Goal: Transaction & Acquisition: Book appointment/travel/reservation

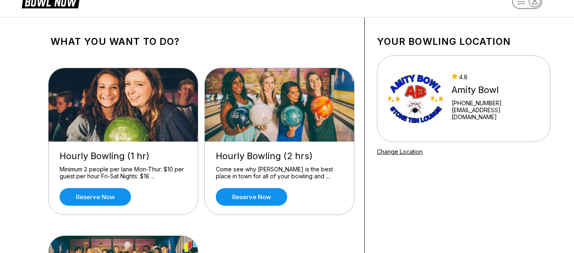
scroll to position [30, 0]
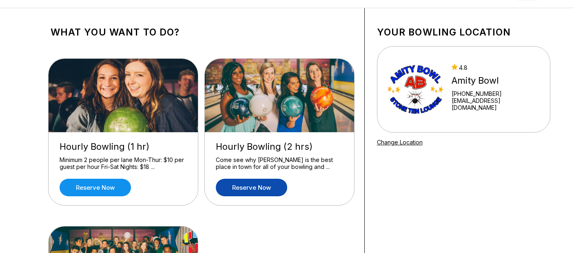
click at [263, 188] on link "Reserve now" at bounding box center [251, 188] width 71 height 18
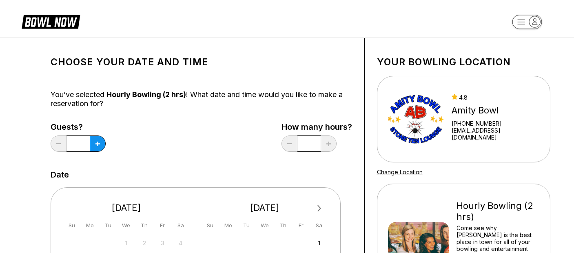
scroll to position [1, 0]
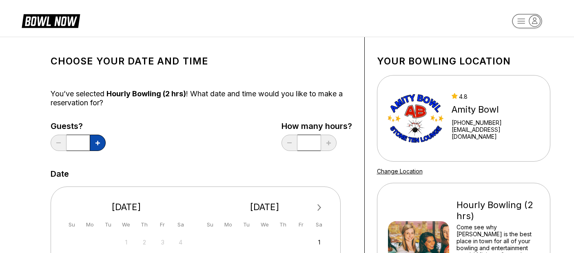
click at [97, 147] on button at bounding box center [98, 143] width 16 height 16
type input "*"
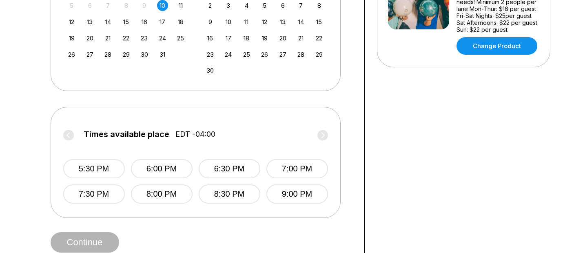
scroll to position [255, 0]
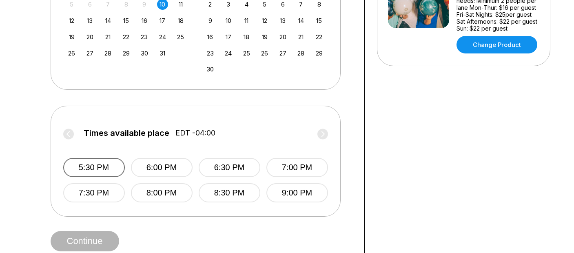
click at [101, 162] on button "5:30 PM" at bounding box center [94, 167] width 62 height 19
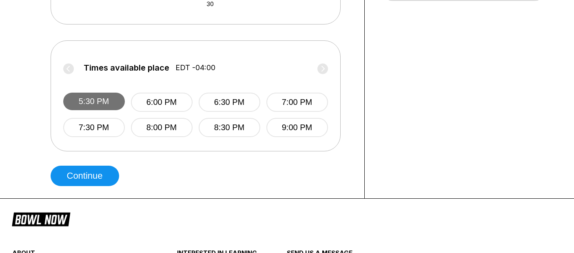
scroll to position [362, 0]
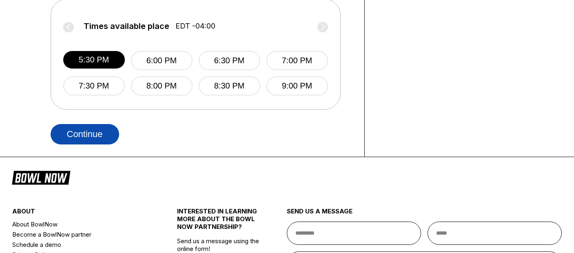
click at [93, 126] on button "Continue" at bounding box center [85, 134] width 69 height 20
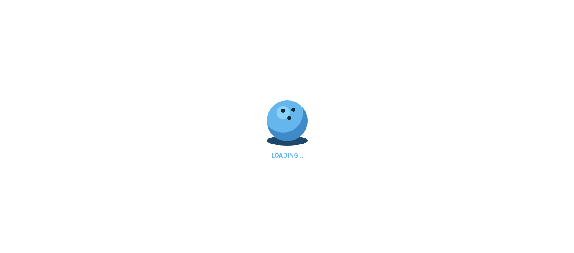
select select "**"
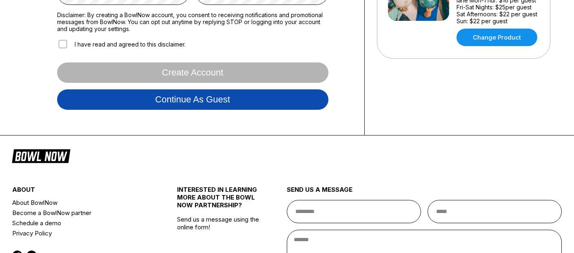
click at [175, 104] on button "Continue as guest" at bounding box center [192, 99] width 271 height 20
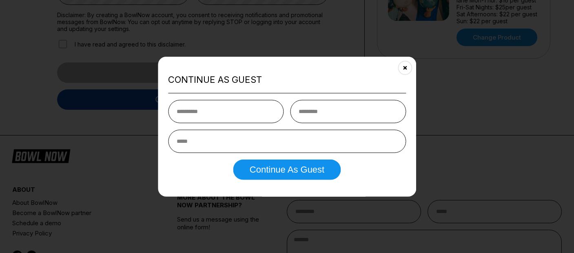
scroll to position [152, 0]
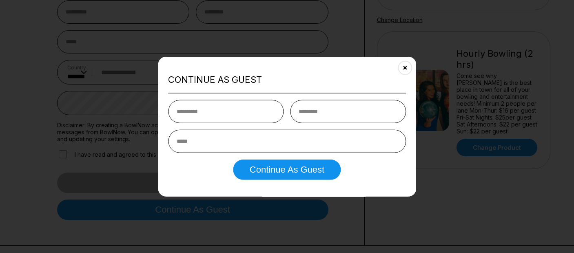
click at [185, 117] on input "text" at bounding box center [226, 111] width 116 height 23
type input "***"
type input "*****"
click at [233, 147] on input "email" at bounding box center [287, 140] width 238 height 23
click at [230, 141] on input "email" at bounding box center [287, 140] width 238 height 23
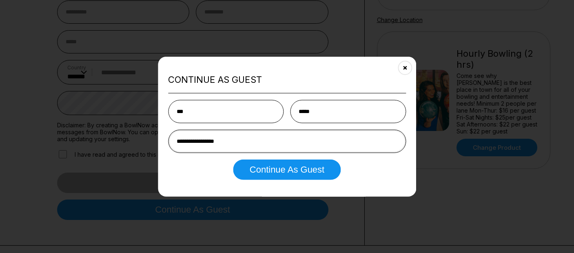
type input "**********"
click at [233, 159] on button "Continue as Guest" at bounding box center [286, 169] width 107 height 20
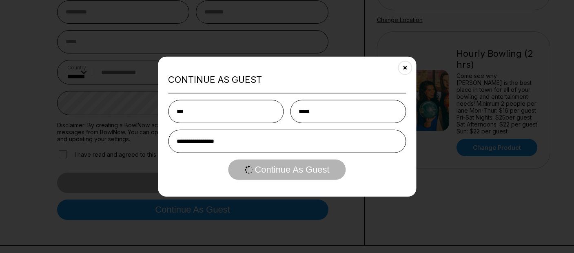
scroll to position [0, 0]
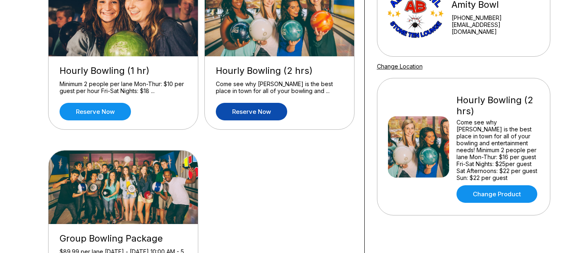
scroll to position [91, 0]
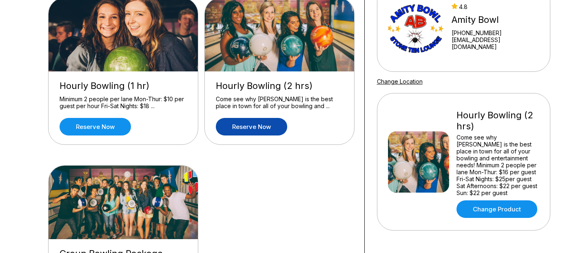
click at [257, 125] on link "Reserve now" at bounding box center [251, 127] width 71 height 18
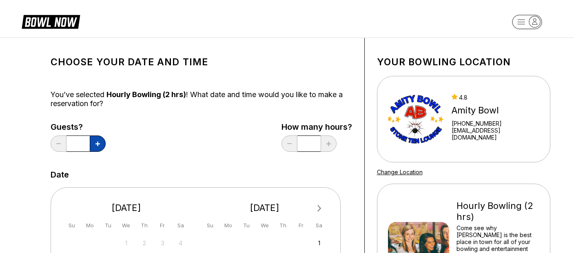
click at [97, 146] on button at bounding box center [98, 143] width 16 height 16
type input "*"
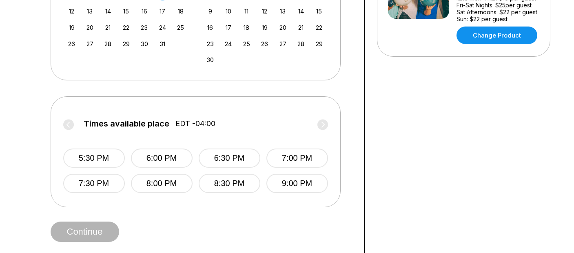
scroll to position [285, 0]
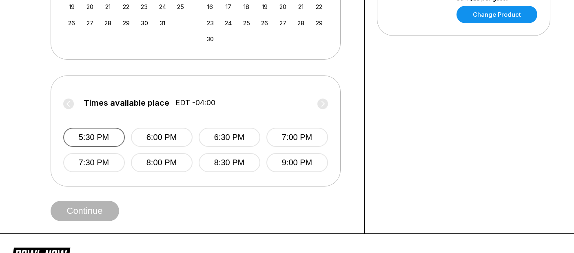
click at [96, 136] on button "5:30 PM" at bounding box center [94, 137] width 62 height 19
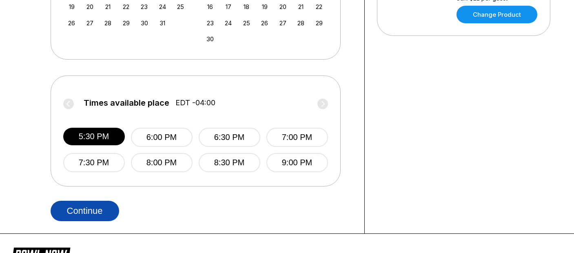
click at [83, 213] on button "Continue" at bounding box center [85, 211] width 69 height 20
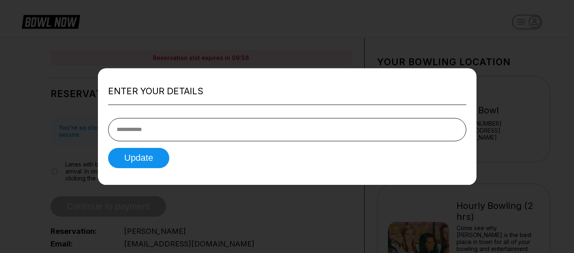
click at [139, 137] on input "tel" at bounding box center [287, 129] width 358 height 23
type input "**********"
click at [144, 157] on button "Update" at bounding box center [139, 158] width 62 height 20
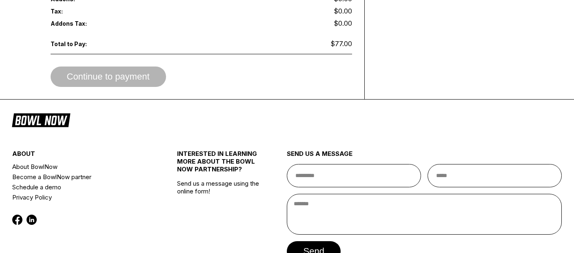
scroll to position [477, 0]
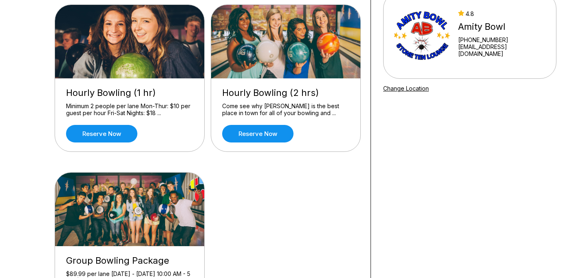
scroll to position [65, 0]
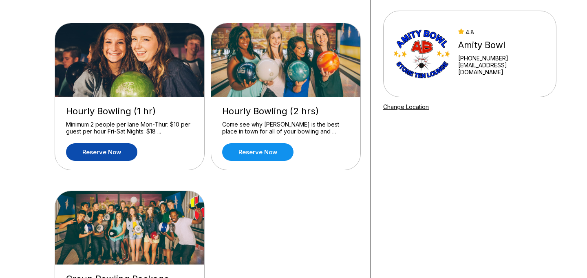
click at [104, 149] on link "Reserve now" at bounding box center [101, 152] width 71 height 18
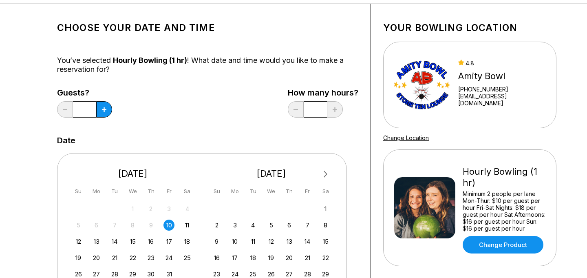
scroll to position [56, 0]
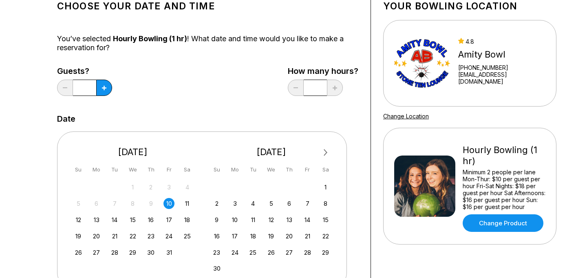
click at [170, 204] on div "10" at bounding box center [169, 203] width 11 height 11
click at [100, 86] on button at bounding box center [104, 88] width 16 height 16
type input "*"
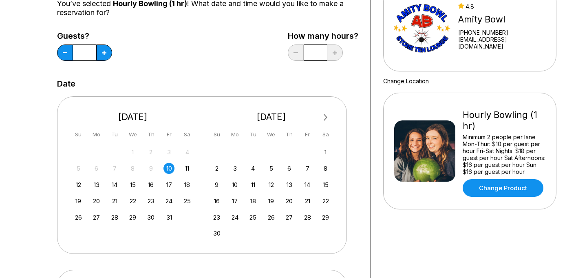
scroll to position [0, 0]
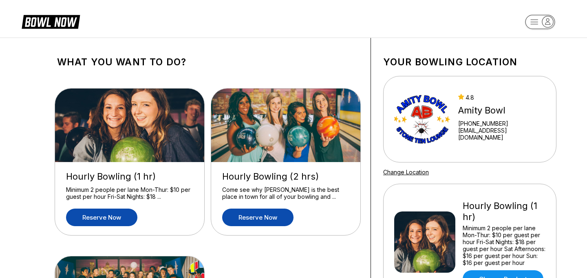
click at [248, 220] on link "Reserve now" at bounding box center [257, 217] width 71 height 18
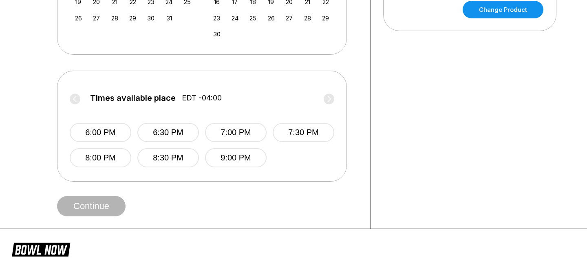
scroll to position [291, 0]
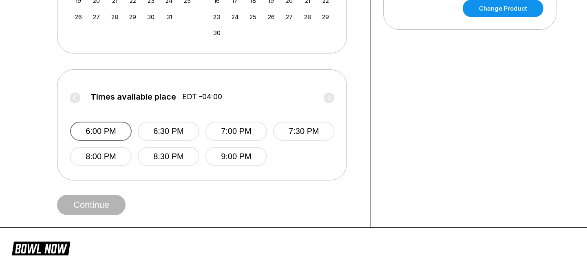
click at [102, 135] on button "6:00 PM" at bounding box center [101, 131] width 62 height 19
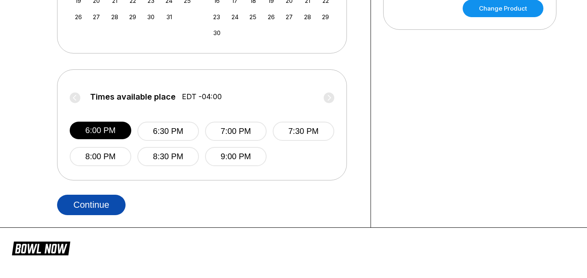
click at [90, 202] on button "Continue" at bounding box center [91, 205] width 69 height 20
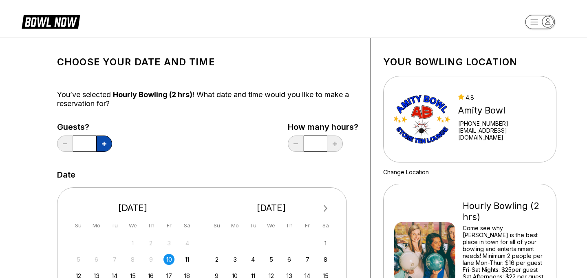
click at [102, 143] on button at bounding box center [104, 143] width 16 height 16
type input "*"
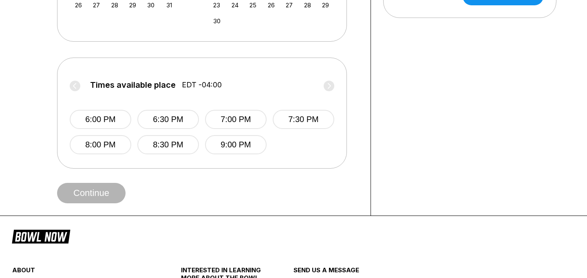
scroll to position [308, 0]
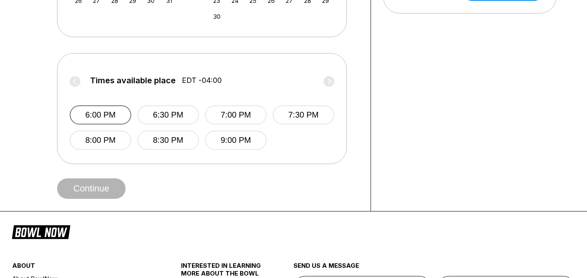
click at [104, 113] on button "6:00 PM" at bounding box center [101, 114] width 62 height 19
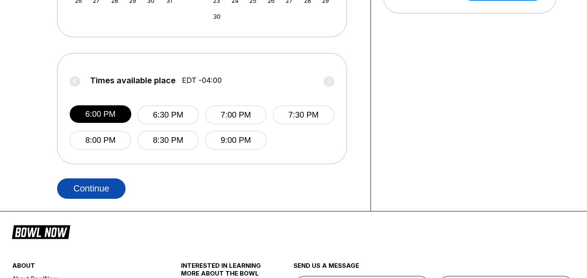
click at [87, 192] on button "Continue" at bounding box center [91, 188] width 69 height 20
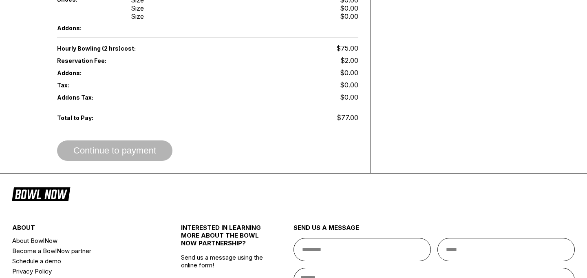
scroll to position [376, 0]
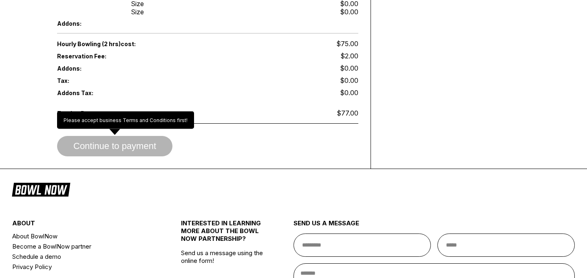
click at [117, 142] on span "Continue to payment" at bounding box center [114, 146] width 115 height 8
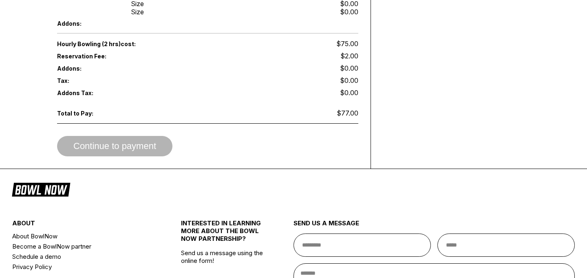
click at [110, 142] on span "Continue to payment" at bounding box center [114, 146] width 115 height 8
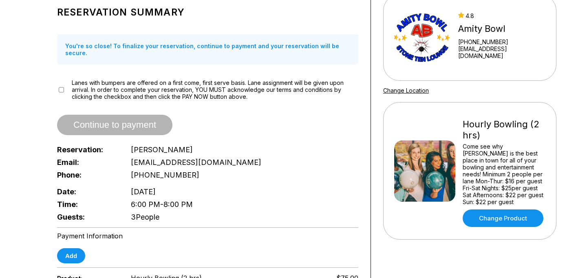
scroll to position [58, 0]
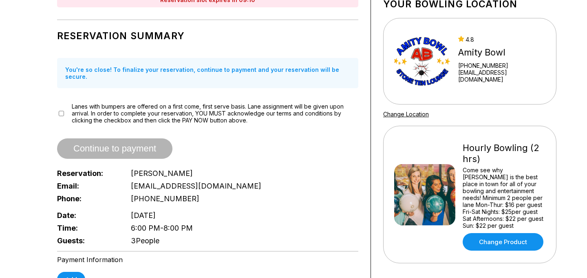
click at [110, 103] on label "Lanes with bumpers are offered on a first come, first serve basis. Lane assignm…" at bounding box center [215, 113] width 287 height 21
click at [109, 145] on span "Continue to payment" at bounding box center [114, 149] width 115 height 8
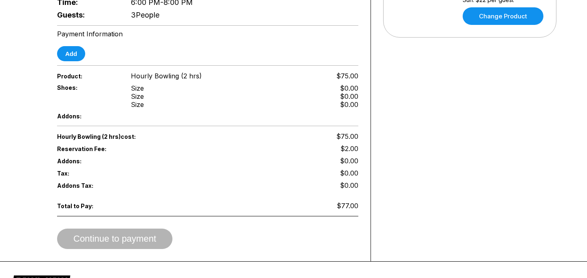
scroll to position [289, 0]
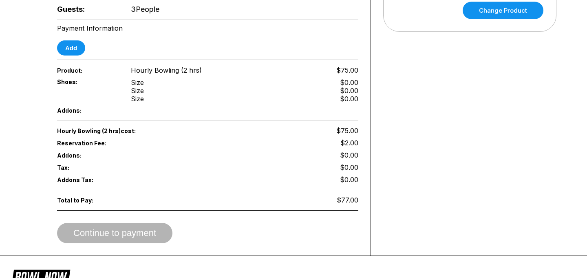
click at [73, 53] on div "Reservation slot expires in 09:05 Reservation Summary You're so close! To final…" at bounding box center [208, 2] width 326 height 507
click at [73, 40] on button "Add" at bounding box center [71, 47] width 28 height 15
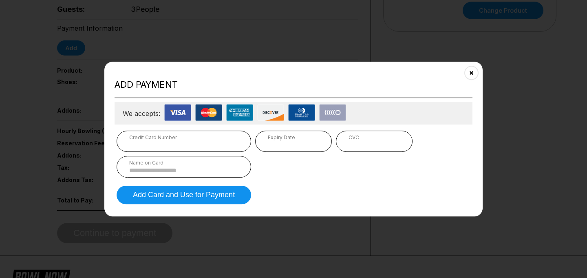
click at [164, 136] on div "Credit Card Number" at bounding box center [183, 137] width 109 height 6
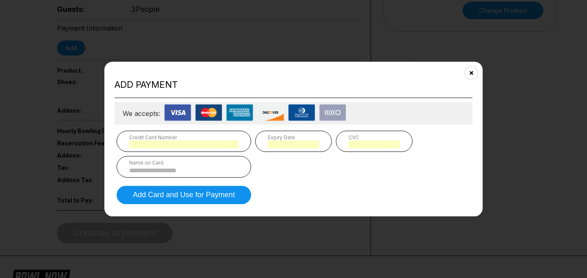
click at [211, 163] on div "Name on Card" at bounding box center [183, 163] width 109 height 6
click at [204, 171] on input at bounding box center [183, 170] width 109 height 7
type input "**********"
type input "*"
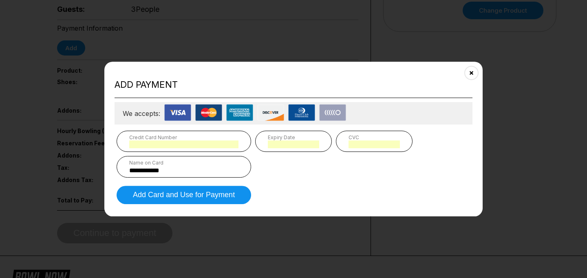
type input "*"
click at [142, 171] on input "**********" at bounding box center [183, 170] width 109 height 7
click at [191, 168] on input "**********" at bounding box center [183, 170] width 109 height 7
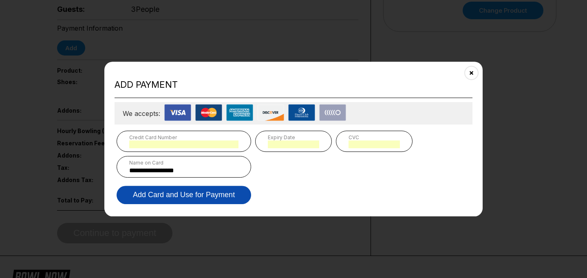
type input "**********"
click at [181, 194] on button "Add Card and Use for Payment" at bounding box center [184, 195] width 135 height 18
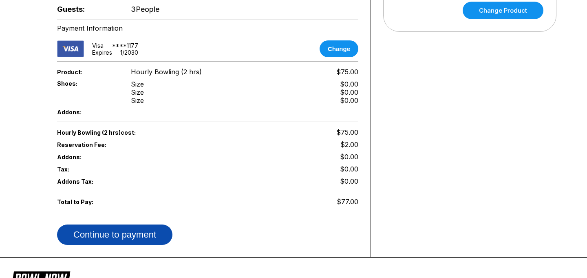
click at [139, 224] on button "Continue to payment" at bounding box center [114, 234] width 115 height 20
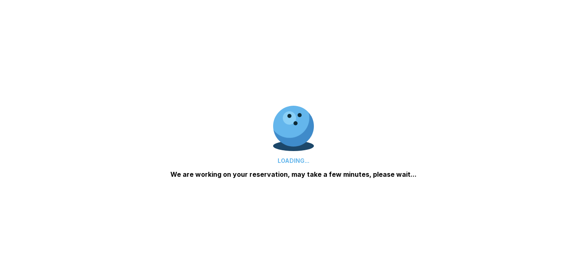
scroll to position [261, 0]
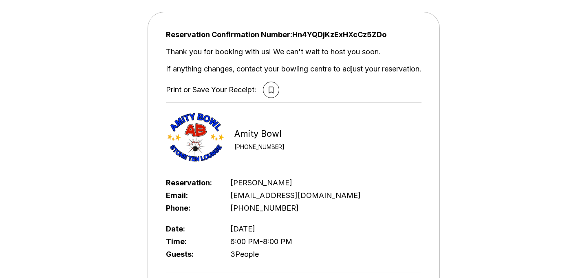
scroll to position [44, 0]
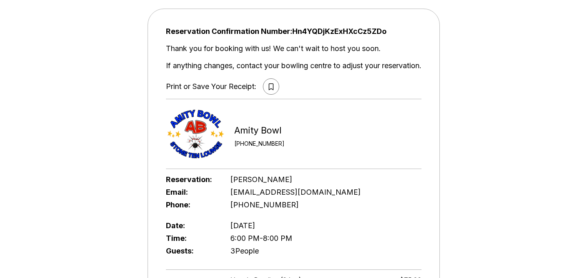
click at [269, 85] on icon at bounding box center [271, 86] width 5 height 7
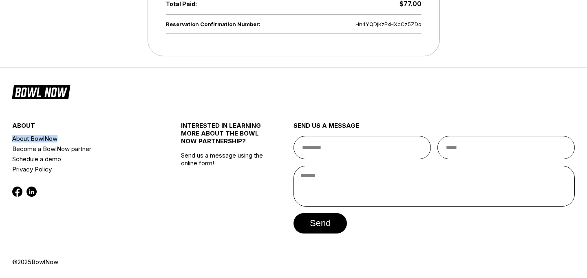
scroll to position [0, 0]
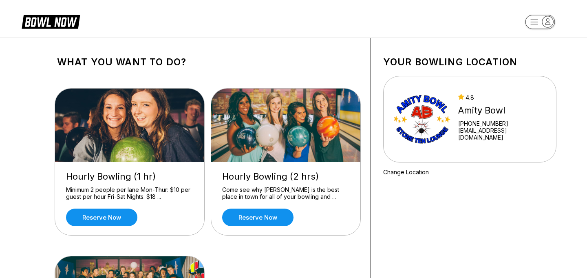
click at [60, 24] on icon at bounding box center [51, 21] width 58 height 16
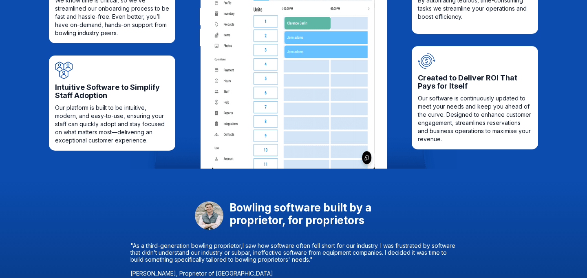
scroll to position [421, 0]
